Goal: Answer question/provide support

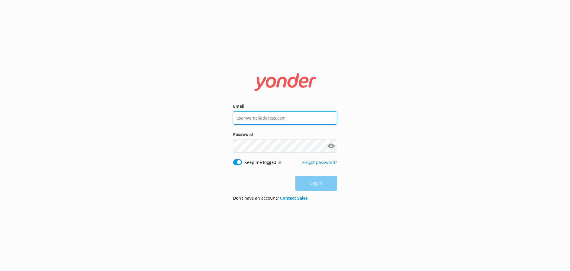
type input "[EMAIL_ADDRESS][DOMAIN_NAME]"
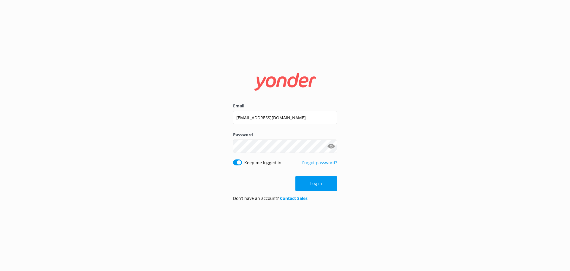
click at [311, 182] on div "Log in" at bounding box center [285, 183] width 104 height 15
click at [311, 182] on button "Log in" at bounding box center [317, 183] width 42 height 15
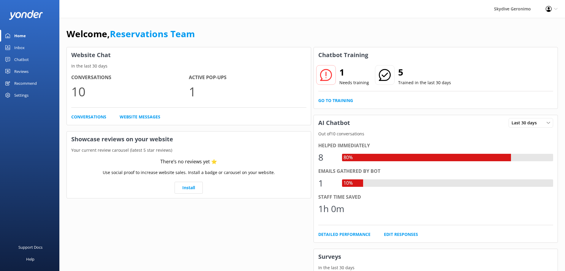
click at [24, 59] on div "Chatbot" at bounding box center [21, 59] width 15 height 12
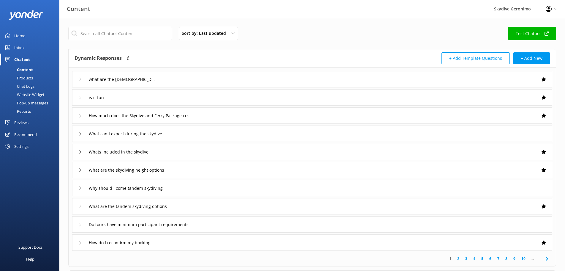
click at [23, 49] on div "Inbox" at bounding box center [19, 48] width 10 height 12
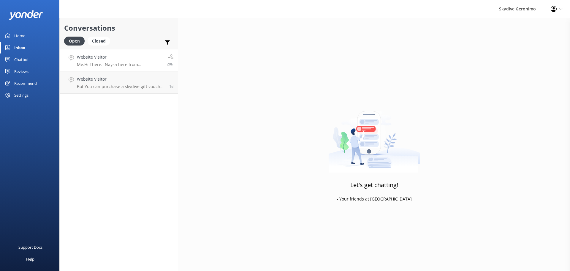
click at [124, 64] on p "Me: Hi There, Naysa here from [GEOGRAPHIC_DATA] reservations, Yes, you are able…" at bounding box center [120, 64] width 86 height 5
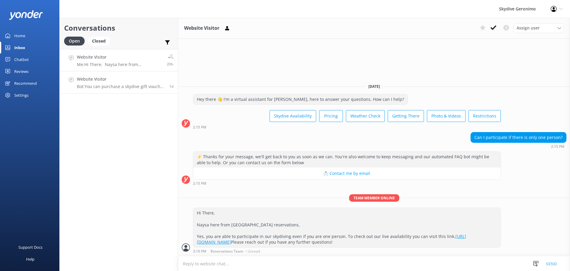
click at [122, 89] on link "Website Visitor Bot: You can purchase a skydive gift voucher online at [URL][DO…" at bounding box center [119, 82] width 118 height 22
